Goal: Information Seeking & Learning: Learn about a topic

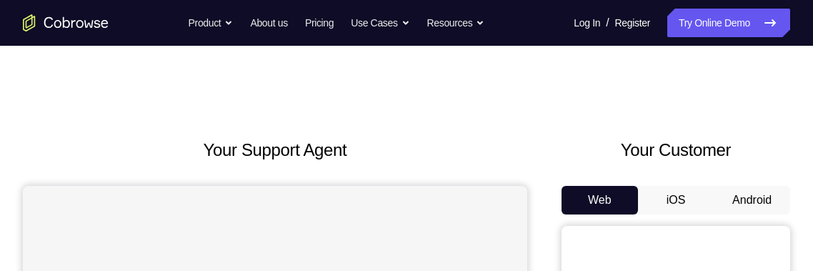
click at [737, 199] on button "Android" at bounding box center [751, 200] width 76 height 29
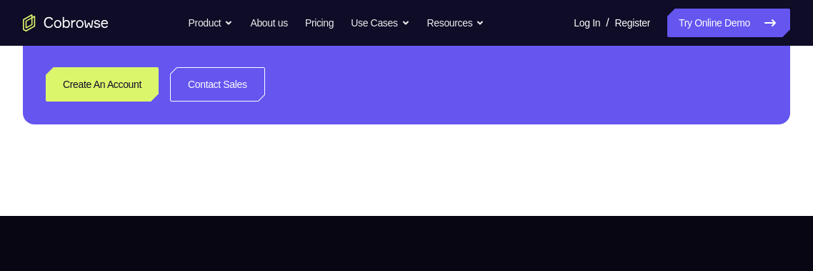
click at [486, 94] on div "Create An Account Contact Sales" at bounding box center [406, 84] width 721 height 34
click at [597, 54] on div "Next Steps We’d be happy to give a product demo, answer any technical questions…" at bounding box center [406, 42] width 767 height 163
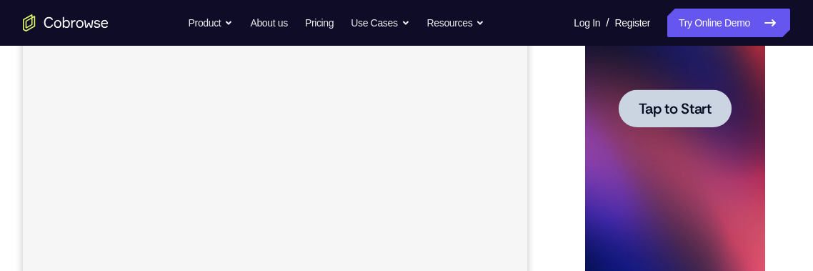
scroll to position [0, 0]
click at [670, 144] on div at bounding box center [674, 109] width 180 height 400
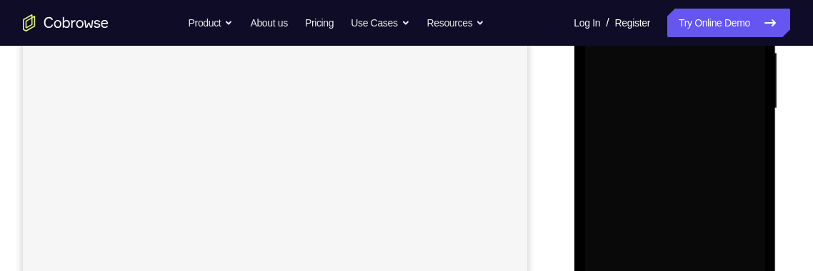
click at [670, 144] on div at bounding box center [674, 109] width 180 height 400
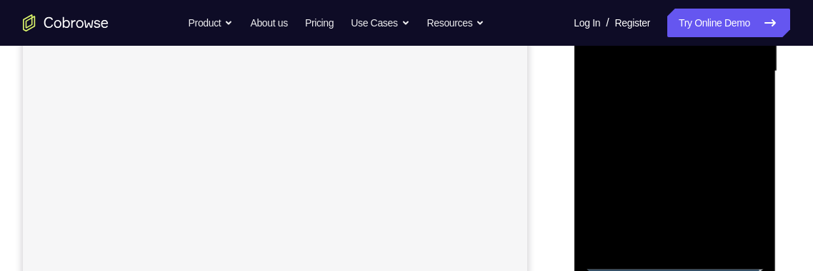
scroll to position [438, 0]
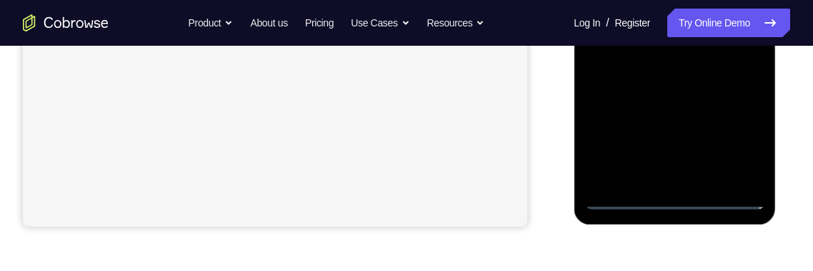
click at [675, 202] on div at bounding box center [674, 9] width 180 height 400
click at [674, 198] on div at bounding box center [674, 9] width 180 height 400
click at [728, 130] on div at bounding box center [674, 9] width 180 height 400
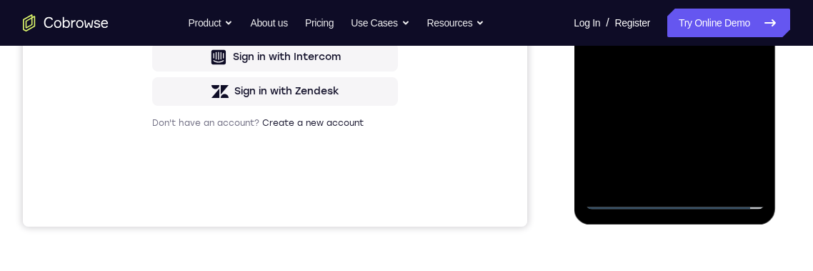
scroll to position [0, 0]
click at [728, 140] on div at bounding box center [674, 9] width 180 height 400
click at [567, 84] on div at bounding box center [675, 7] width 228 height 439
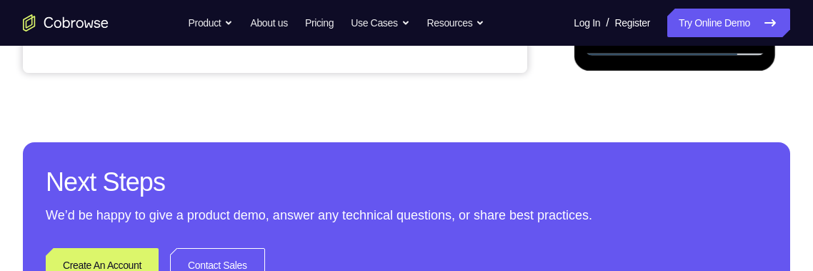
scroll to position [198, 0]
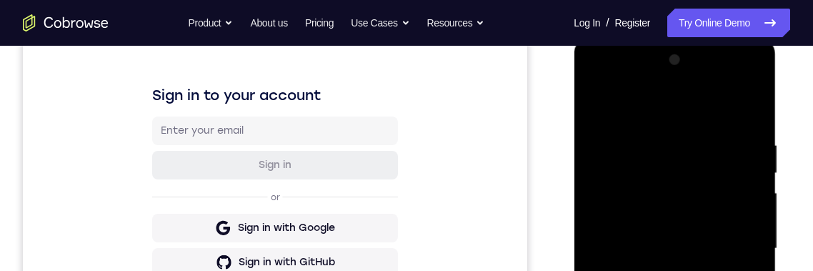
click at [633, 113] on div at bounding box center [674, 249] width 180 height 400
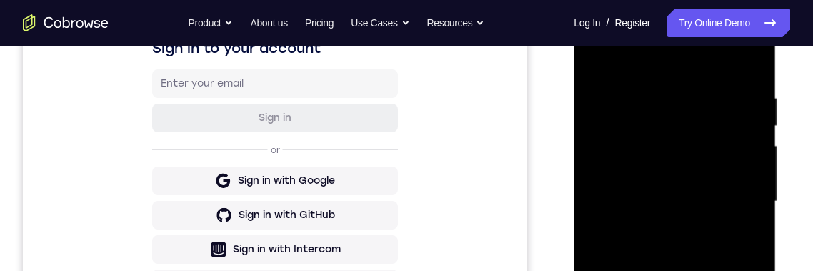
click at [732, 198] on div at bounding box center [674, 201] width 180 height 400
click at [660, 231] on div at bounding box center [674, 201] width 180 height 400
